Goal: Navigation & Orientation: Find specific page/section

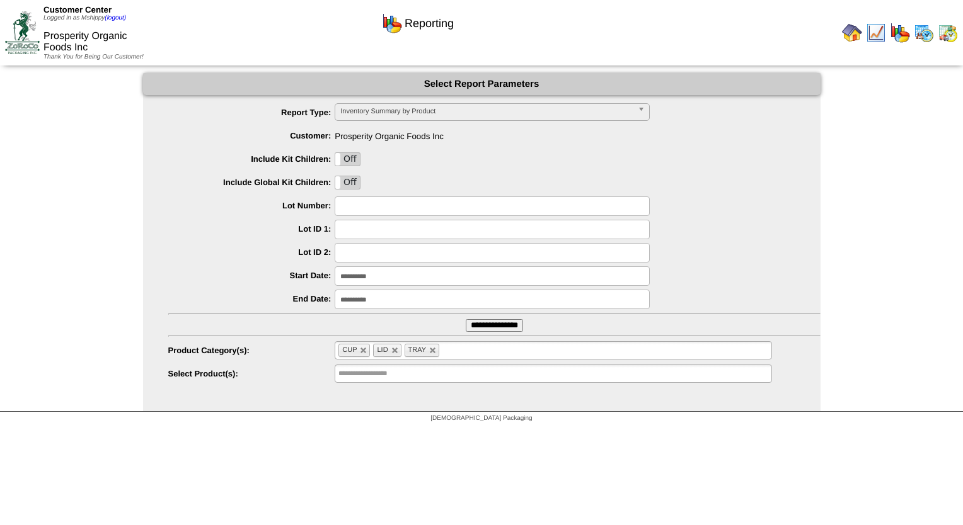
click at [944, 35] on img at bounding box center [948, 33] width 20 height 20
